Goal: Task Accomplishment & Management: Understand process/instructions

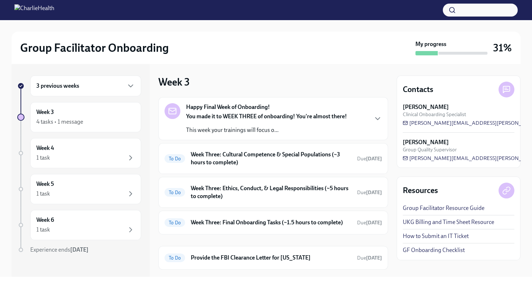
click at [91, 86] on div "3 previous weeks" at bounding box center [85, 86] width 99 height 9
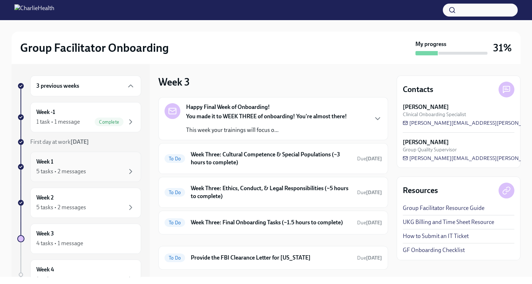
click at [105, 167] on div "5 tasks • 2 messages" at bounding box center [85, 171] width 99 height 9
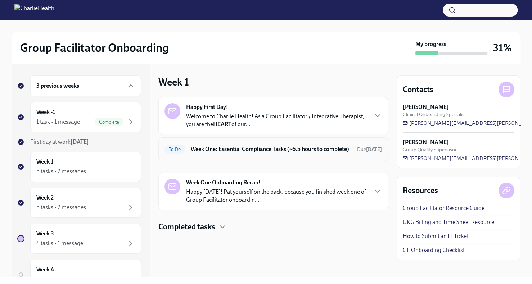
click at [332, 151] on h6 "Week One: Essential Compliance Tasks (~6.5 hours to complete)" at bounding box center [271, 149] width 161 height 8
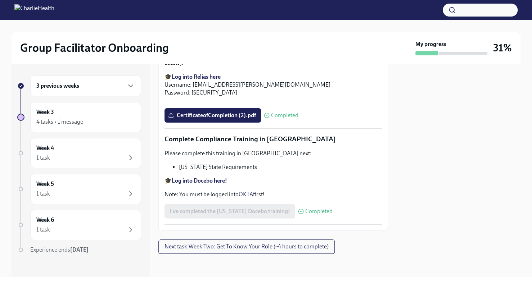
scroll to position [1571, 0]
click at [273, 245] on span "Next task : Week Two: Get To Know Your Role (~4 hours to complete)" at bounding box center [247, 246] width 164 height 7
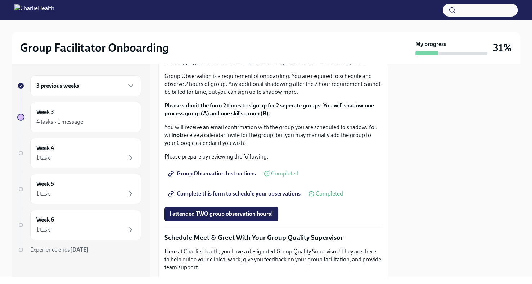
scroll to position [410, 0]
